Goal: Task Accomplishment & Management: Complete application form

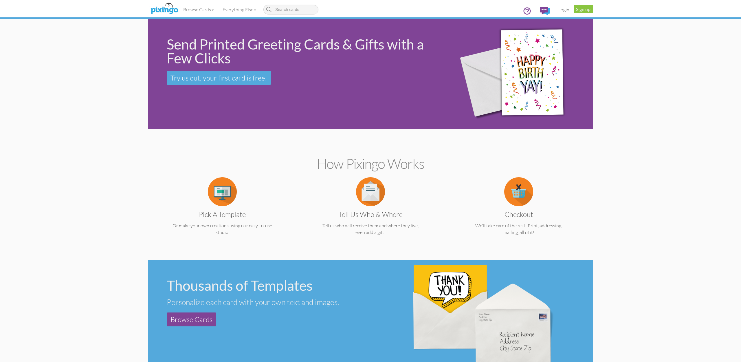
click at [566, 8] on link "Login" at bounding box center [564, 9] width 20 height 14
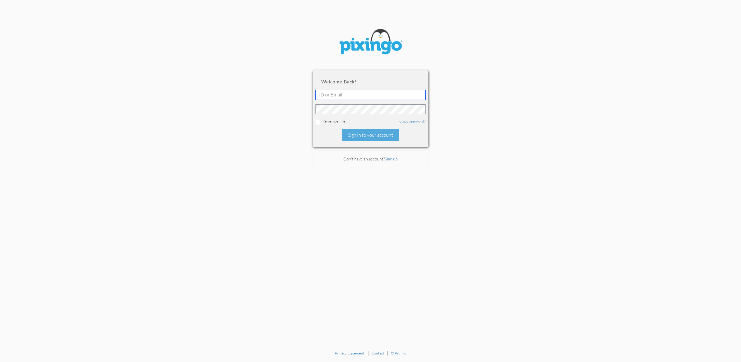
type input "[EMAIL_ADDRESS][DOMAIN_NAME]"
click at [365, 134] on div "Sign in to your account" at bounding box center [370, 135] width 57 height 12
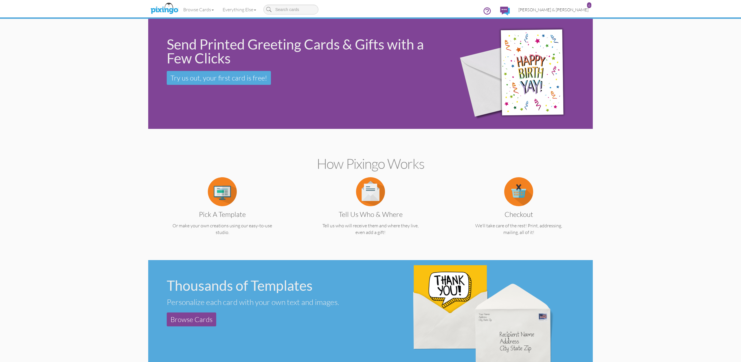
click at [566, 9] on span "[PERSON_NAME] & [PERSON_NAME]" at bounding box center [553, 9] width 70 height 5
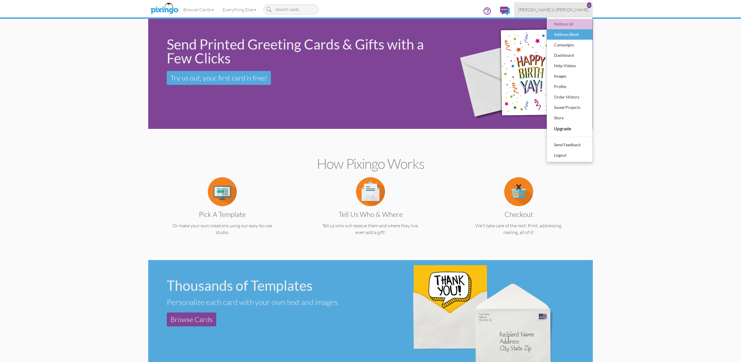
click at [564, 34] on div "Address Book" at bounding box center [569, 34] width 34 height 9
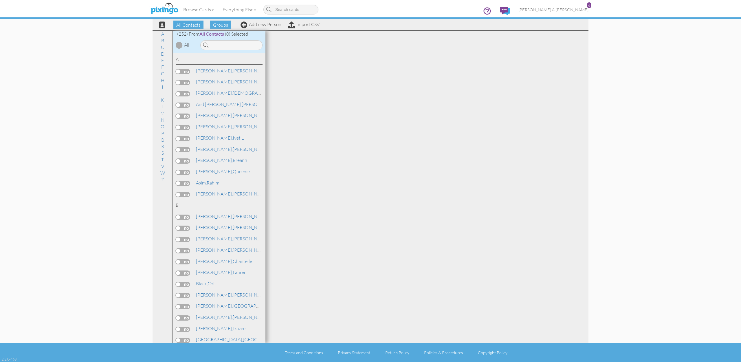
click at [264, 27] on div "All Contacts Groups Add new Person Import CSV" at bounding box center [237, 25] width 168 height 10
click at [265, 25] on link "Add new Person" at bounding box center [260, 24] width 41 height 6
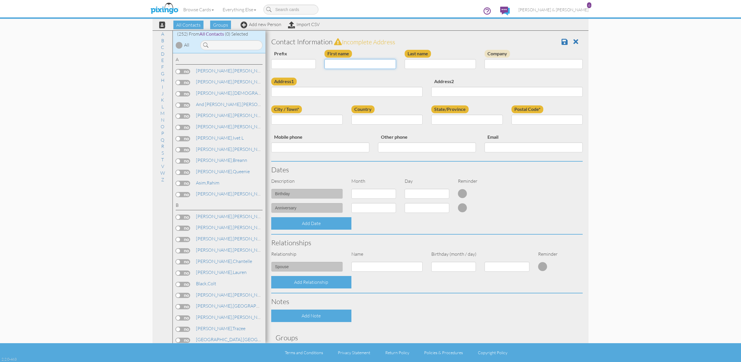
click at [377, 62] on input "First name" at bounding box center [359, 64] width 71 height 10
type input "[PERSON_NAME]"
type input "Graham"
paste input "[STREET_ADDRESS][PERSON_NAME]"
type input "[STREET_ADDRESS][PERSON_NAME]"
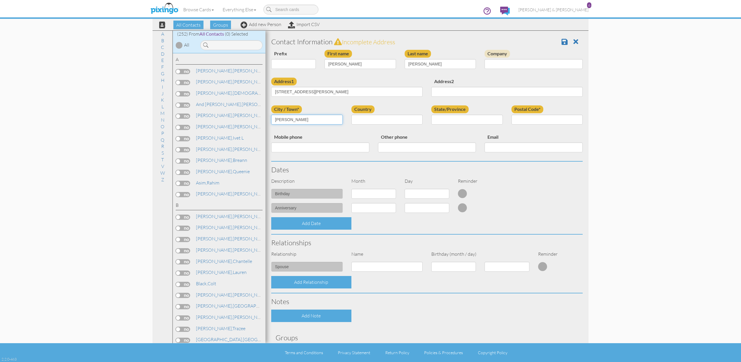
type input "herriman"
select select "object:1551"
select select "object:1850"
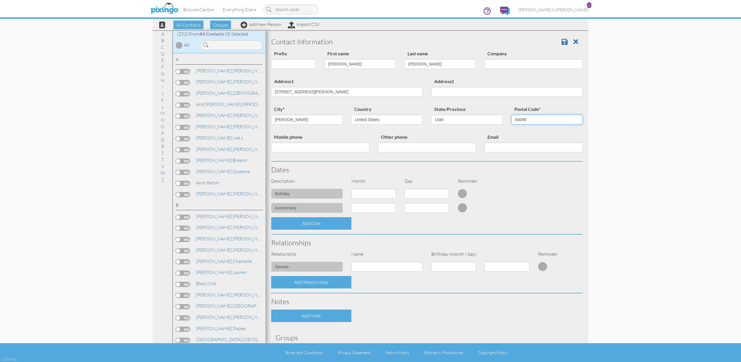
type input "84096"
paste input "[PHONE_NUMBER]"
type input "[PHONE_NUMBER]"
paste input "[EMAIL_ADDRESS][DOMAIN_NAME]"
type input "[EMAIL_ADDRESS][DOMAIN_NAME]"
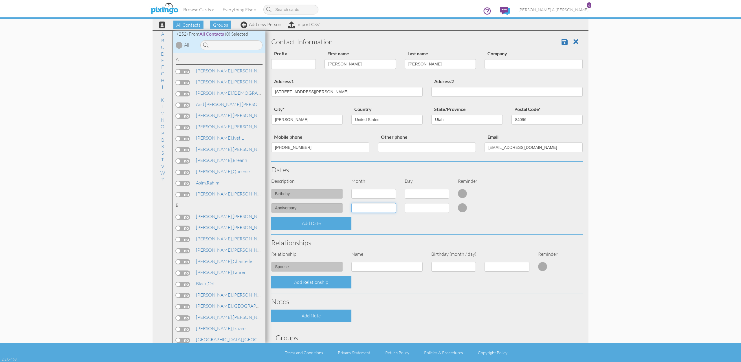
select select "object:1547"
select select "number:19"
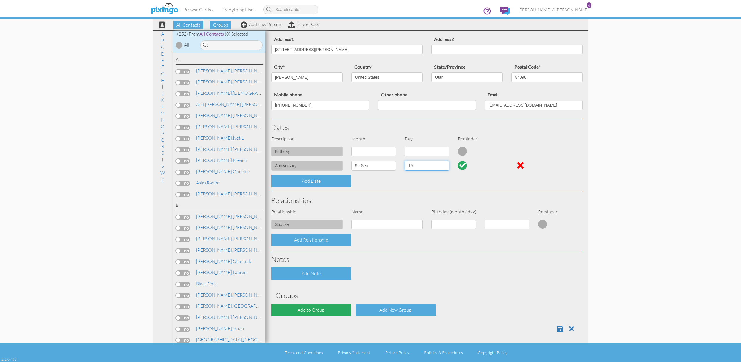
scroll to position [42, 0]
click at [316, 307] on div "Add to Group" at bounding box center [311, 310] width 80 height 12
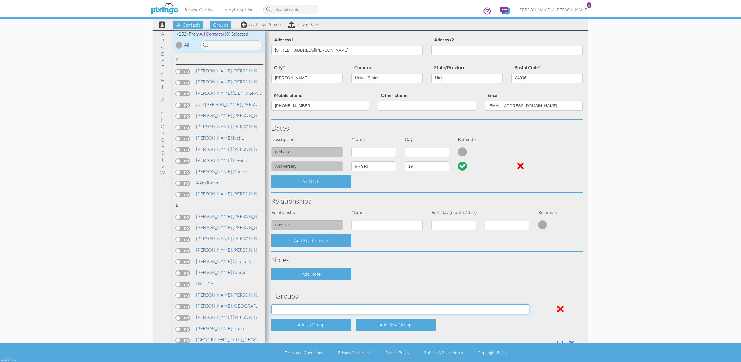
select select "object:1861"
click at [352, 284] on div "Contact Information Prefix Dr. Mr. Mrs. First name James Last name Graham Compa…" at bounding box center [426, 172] width 311 height 360
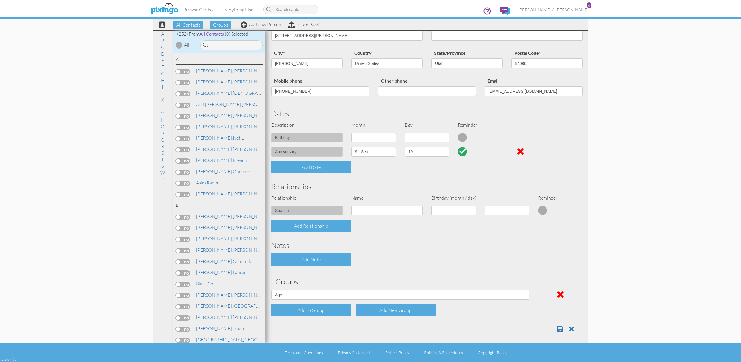
scroll to position [56, 0]
click at [563, 325] on span at bounding box center [560, 328] width 6 height 7
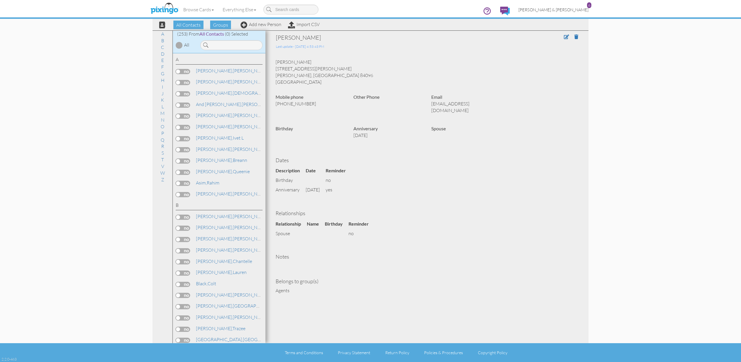
click at [565, 8] on span "[PERSON_NAME] & [PERSON_NAME]" at bounding box center [553, 9] width 70 height 5
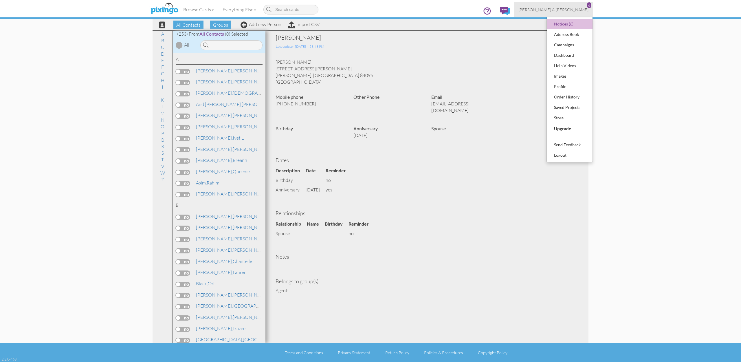
click at [573, 154] on div "Logout" at bounding box center [569, 155] width 34 height 9
